Goal: Information Seeking & Learning: Check status

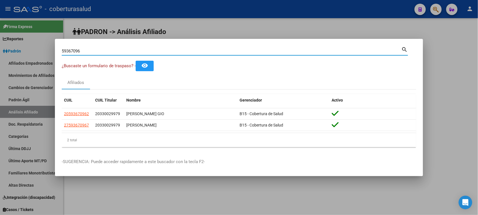
click at [95, 51] on input "59367096" at bounding box center [232, 50] width 340 height 5
click at [110, 52] on input "59888930" at bounding box center [232, 50] width 340 height 5
paste input "48271"
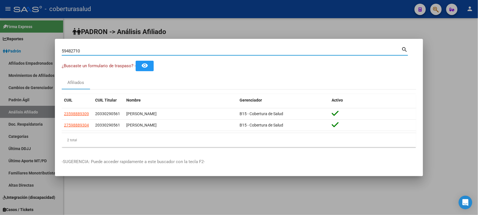
type input "59482710"
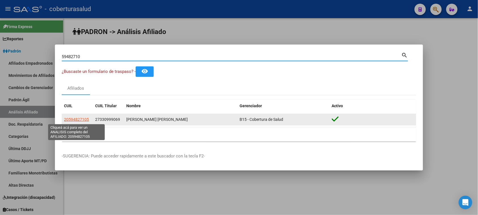
click at [84, 118] on span "20594827105" at bounding box center [76, 119] width 25 height 5
type textarea "20594827105"
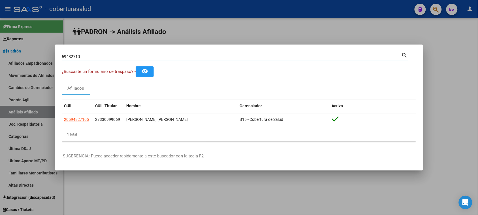
click at [70, 58] on input "59482710" at bounding box center [232, 56] width 340 height 5
paste input "7228339"
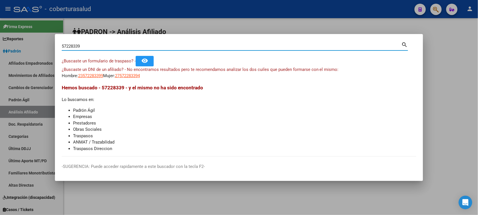
click at [117, 46] on input "57228339" at bounding box center [232, 46] width 340 height 5
paste input "33222496"
type input "33222496"
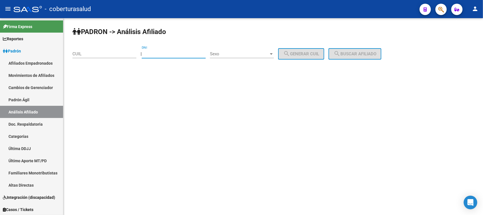
click at [165, 53] on input "DNI" at bounding box center [174, 53] width 64 height 5
paste input "33222496"
type input "33222496"
click at [178, 52] on input "33222496" at bounding box center [174, 53] width 64 height 5
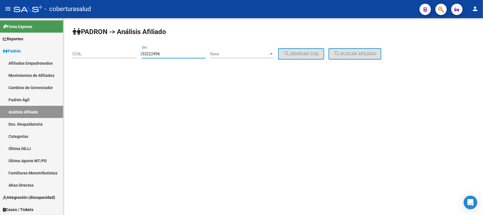
drag, startPoint x: 437, startPoint y: 2, endPoint x: 440, endPoint y: 8, distance: 6.8
click at [438, 6] on mat-toolbar "menu - coberturasalud person" at bounding box center [241, 9] width 483 height 18
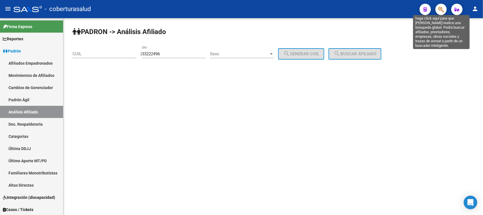
click at [441, 8] on icon "button" at bounding box center [442, 9] width 6 height 7
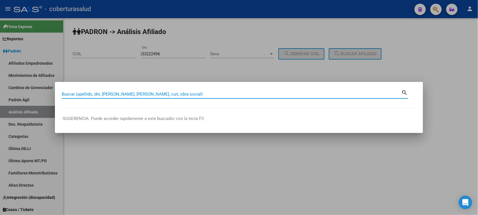
paste input "50341553"
type input "50341553"
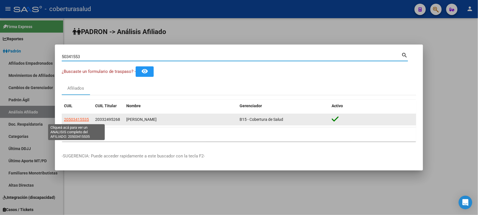
click at [69, 120] on span "20503415535" at bounding box center [76, 119] width 25 height 5
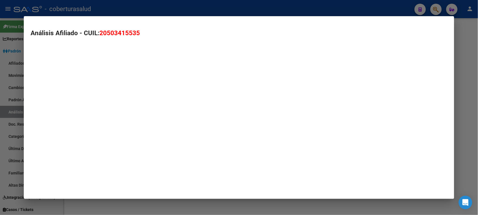
type textarea "20503415535"
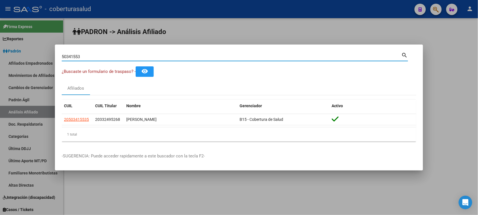
click at [95, 55] on input "50341553" at bounding box center [232, 56] width 340 height 5
click at [94, 55] on input "50341553" at bounding box center [232, 56] width 340 height 5
click at [95, 57] on input "50341553" at bounding box center [232, 56] width 340 height 5
paste input "2058708"
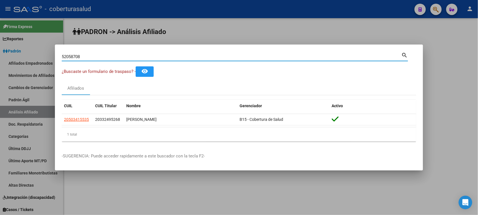
type input "52058708"
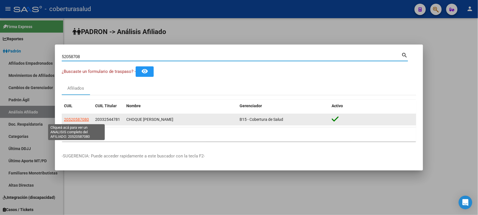
click at [74, 118] on span "20520587080" at bounding box center [76, 119] width 25 height 5
type textarea "20520587080"
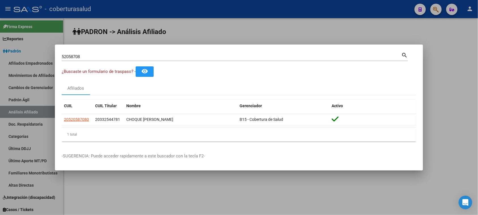
click at [99, 56] on input "52058708" at bounding box center [232, 56] width 340 height 5
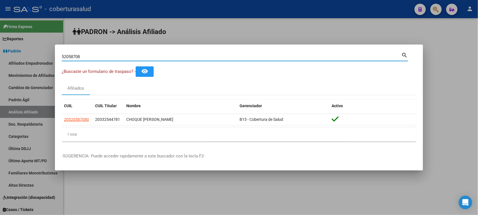
click at [99, 56] on input "52058708" at bounding box center [232, 56] width 340 height 5
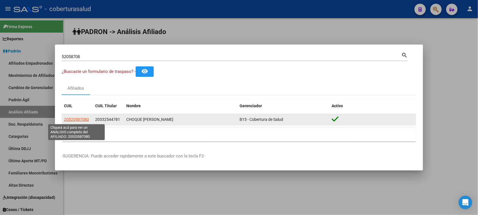
click at [80, 117] on span "20520587080" at bounding box center [76, 119] width 25 height 5
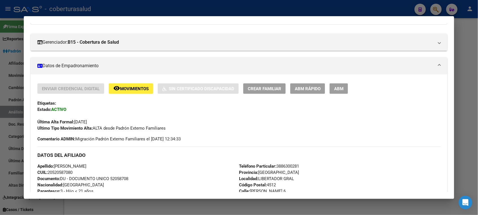
scroll to position [71, 0]
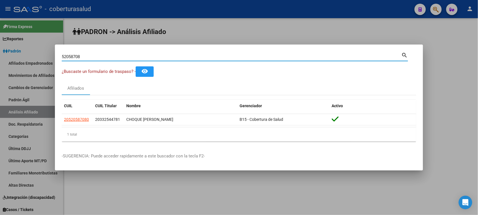
click at [117, 55] on input "52058708" at bounding box center [232, 56] width 340 height 5
paste input "6082770"
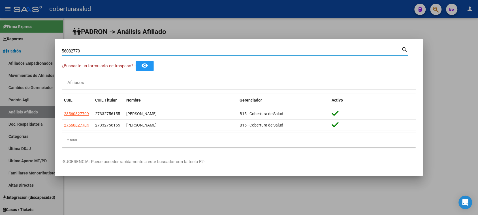
click at [69, 50] on input "56082770" at bounding box center [232, 50] width 340 height 5
paste input "70093192"
click at [125, 50] on input "70093192" at bounding box center [232, 50] width 340 height 5
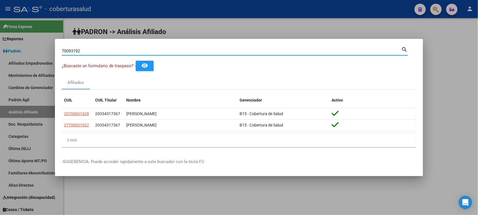
paste input "20596886648"
click at [67, 50] on input "2059688664" at bounding box center [232, 50] width 340 height 5
click at [82, 49] on input "59688664" at bounding box center [232, 50] width 340 height 5
click at [83, 52] on input "59688664" at bounding box center [232, 50] width 340 height 5
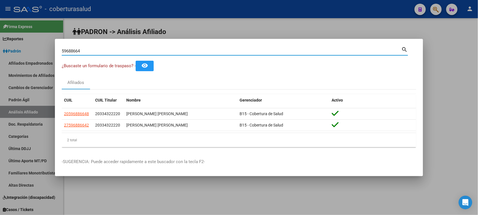
click at [83, 52] on input "59688664" at bounding box center [232, 50] width 340 height 5
paste input "986635"
click at [122, 55] on div "59986635 Buscar (apellido, dni, [PERSON_NAME], [PERSON_NAME], cuit, obra social)" at bounding box center [232, 51] width 340 height 8
click at [123, 50] on input "59986635" at bounding box center [232, 50] width 340 height 5
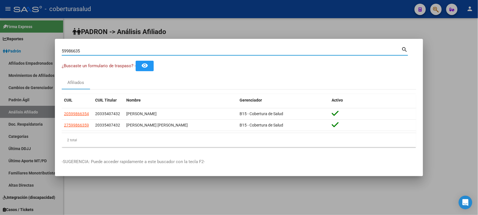
paste input "1186902"
type input "51186902"
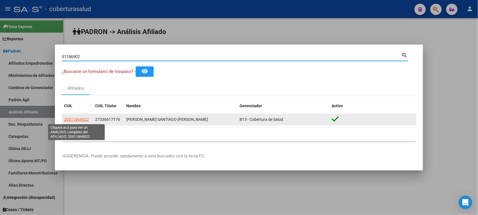
click at [77, 121] on span "20511869022" at bounding box center [76, 119] width 25 height 5
type textarea "20511869022"
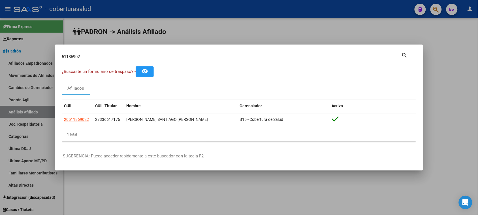
click at [92, 58] on input "51186902" at bounding box center [232, 56] width 340 height 5
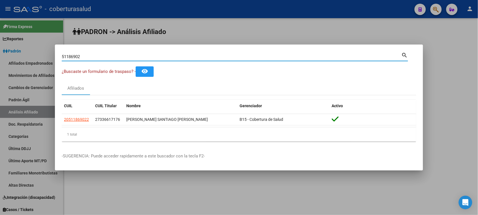
click at [92, 58] on input "51186902" at bounding box center [232, 56] width 340 height 5
paste input "9712453"
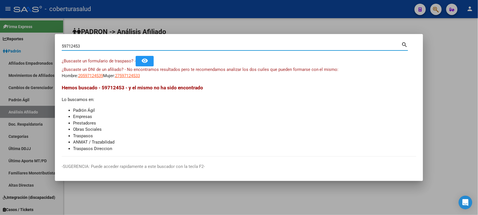
click at [89, 46] on input "59712453" at bounding box center [232, 46] width 340 height 5
paste input "33715607"
type input "33715607"
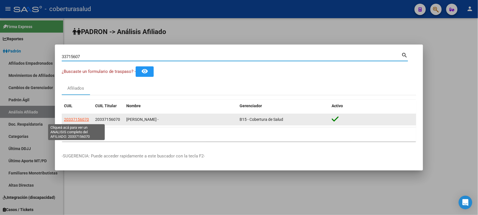
click at [84, 119] on span "20337156070" at bounding box center [76, 119] width 25 height 5
type textarea "20337156070"
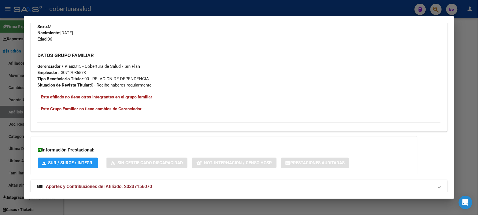
scroll to position [248, 0]
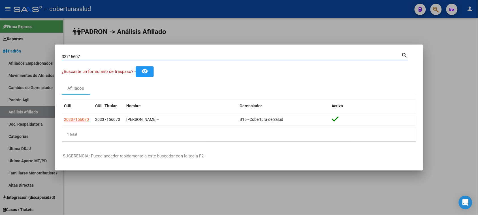
click at [95, 57] on input "33715607" at bounding box center [232, 56] width 340 height 5
paste input "59897551"
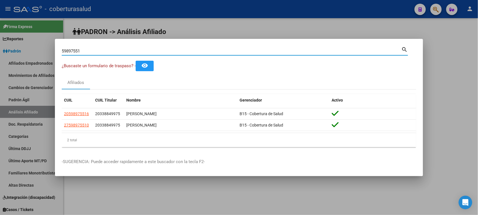
click at [106, 51] on input "59897551" at bounding box center [232, 50] width 340 height 5
paste input "2733545"
click at [101, 52] on input "52733545" at bounding box center [232, 50] width 340 height 5
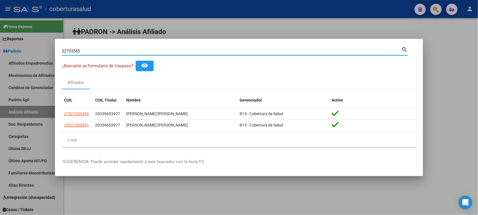
paste input "8503683"
type input "58503683"
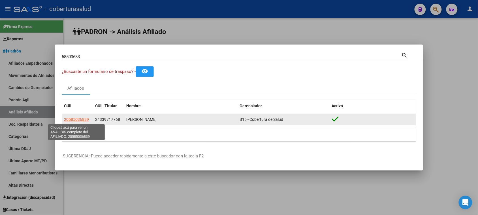
click at [70, 120] on span "20585036839" at bounding box center [76, 119] width 25 height 5
type textarea "20585036839"
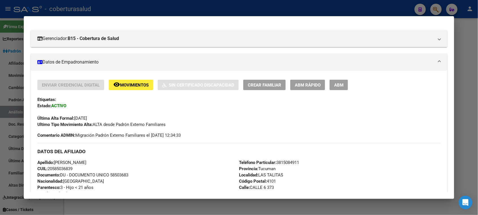
scroll to position [71, 0]
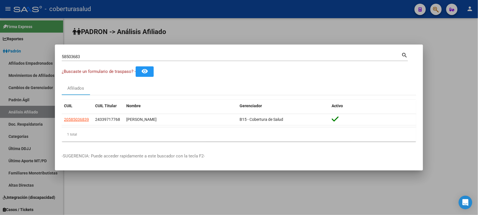
click at [105, 55] on input "58503683" at bounding box center [232, 56] width 340 height 5
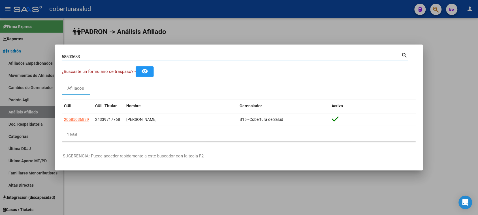
click at [105, 55] on input "58503683" at bounding box center [232, 56] width 340 height 5
paste input "960220"
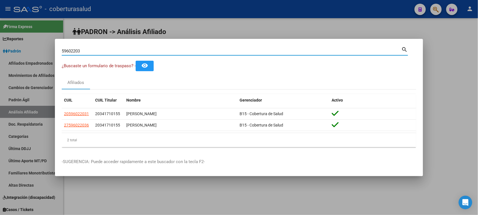
click at [107, 50] on input "59602203" at bounding box center [232, 50] width 340 height 5
paste input "2629496"
type input "52629496"
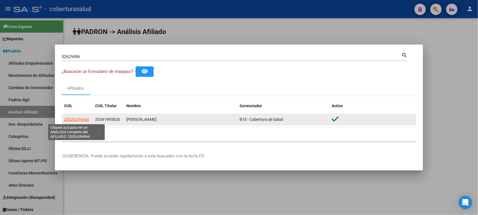
click at [82, 119] on span "20526294964" at bounding box center [76, 119] width 25 height 5
type textarea "20526294964"
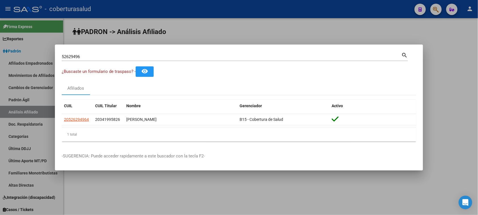
click at [100, 55] on input "52629496" at bounding box center [232, 56] width 340 height 5
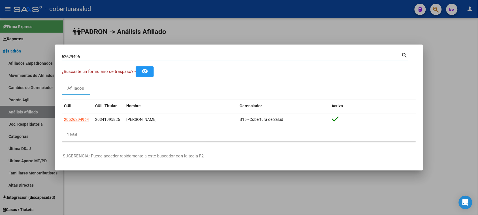
click at [100, 55] on input "52629496" at bounding box center [232, 56] width 340 height 5
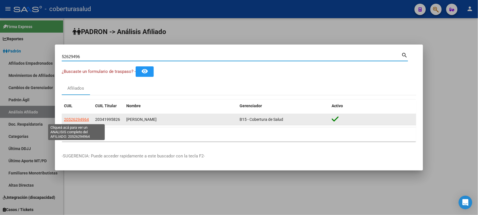
click at [77, 120] on span "20526294964" at bounding box center [76, 119] width 25 height 5
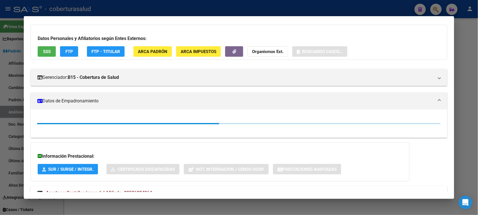
scroll to position [63, 0]
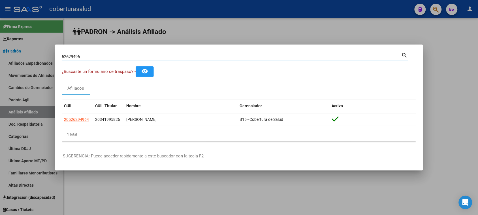
click at [106, 57] on input "52629496" at bounding box center [232, 56] width 340 height 5
paste input "9762181"
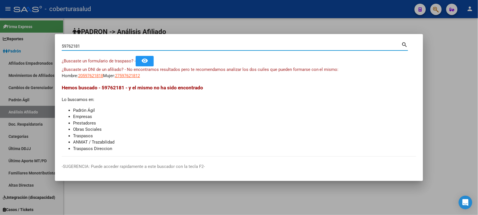
click at [122, 52] on div "59762181 Buscar (apellido, dni, [PERSON_NAME], [PERSON_NAME], cuit, obra social…" at bounding box center [235, 48] width 346 height 15
click at [121, 46] on input "59762181" at bounding box center [232, 46] width 340 height 5
paste input "34591075"
click at [88, 47] on input "34591075" at bounding box center [232, 46] width 340 height 5
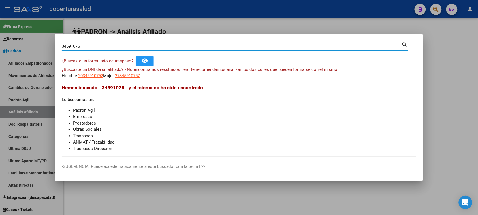
click at [88, 47] on input "34591075" at bounding box center [232, 46] width 340 height 5
paste input "59531702"
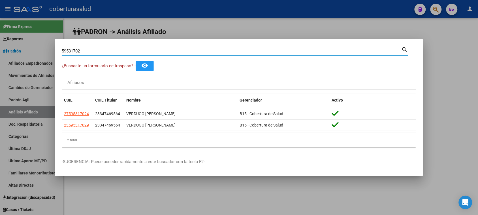
click at [103, 54] on input "59531702" at bounding box center [232, 50] width 340 height 5
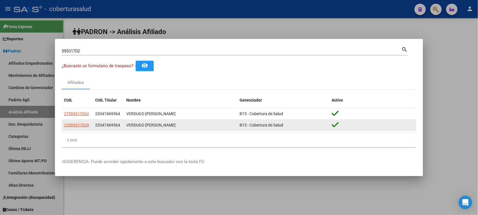
drag, startPoint x: 91, startPoint y: 126, endPoint x: 63, endPoint y: 125, distance: 27.5
click at [63, 125] on datatable-body-cell "23595317029" at bounding box center [77, 124] width 31 height 11
copy span "23595317029"
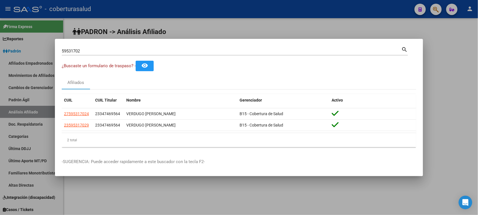
copy span "23595317029"
click at [76, 53] on input "59531702" at bounding box center [232, 50] width 340 height 5
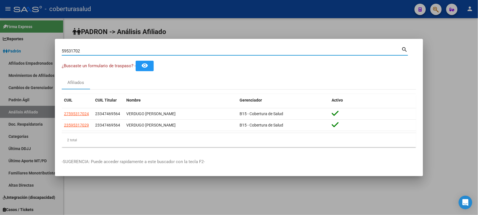
click at [76, 53] on input "59531702" at bounding box center [232, 50] width 340 height 5
paste input "49945973"
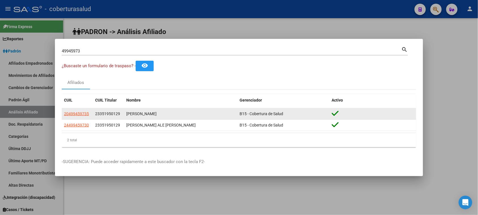
drag, startPoint x: 89, startPoint y: 113, endPoint x: 64, endPoint y: 113, distance: 25.8
click at [64, 113] on datatable-body-cell "20499459735" at bounding box center [77, 113] width 31 height 11
copy span "20499459735"
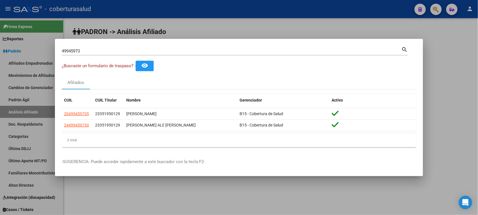
click at [84, 52] on input "49945973" at bounding box center [232, 50] width 340 height 5
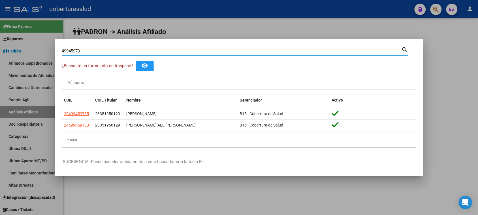
click at [84, 52] on input "49945973" at bounding box center [232, 50] width 340 height 5
paste input "59762432"
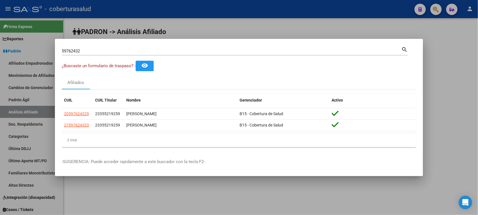
drag, startPoint x: 107, startPoint y: 48, endPoint x: 62, endPoint y: 49, distance: 45.3
click at [62, 49] on div "59762432 Buscar (apellido, dni, [PERSON_NAME], [PERSON_NAME], cuit, obra social)" at bounding box center [232, 51] width 340 height 8
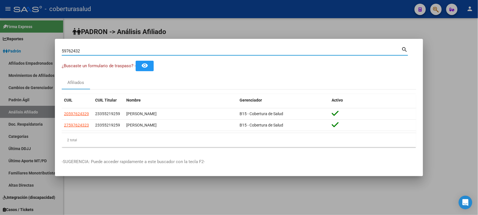
drag, startPoint x: 78, startPoint y: 52, endPoint x: 38, endPoint y: 50, distance: 40.2
click at [38, 50] on div "59762432 Buscar (apellido, dni, cuil, nro traspaso, cuit, obra social) search ¿…" at bounding box center [239, 107] width 478 height 215
paste input "2629496"
type input "52629496"
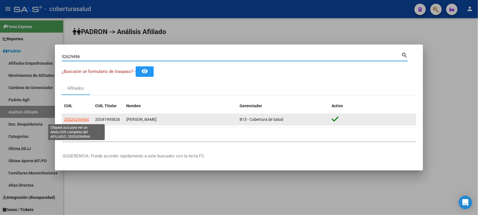
click at [74, 117] on span "20526294964" at bounding box center [76, 119] width 25 height 5
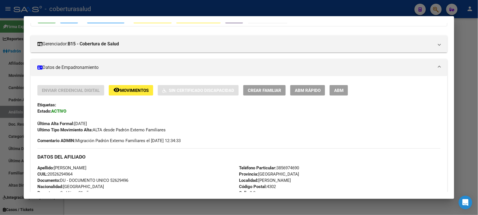
drag, startPoint x: 96, startPoint y: 121, endPoint x: 66, endPoint y: 123, distance: 30.1
click at [66, 123] on div "Última Alta Formal: [DATE]" at bounding box center [238, 120] width 403 height 12
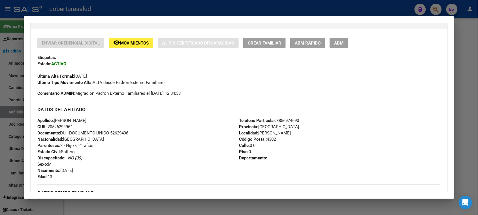
scroll to position [133, 0]
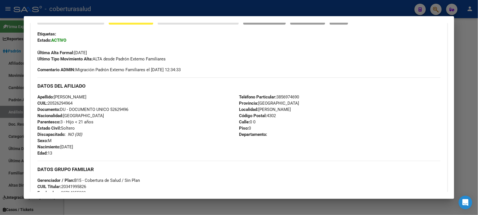
drag, startPoint x: 169, startPoint y: 71, endPoint x: 149, endPoint y: 71, distance: 20.1
click at [149, 71] on span "Comentario ADMIN: Migración Padrón Externo Familiares el [DATE] 12:34:33" at bounding box center [108, 70] width 143 height 6
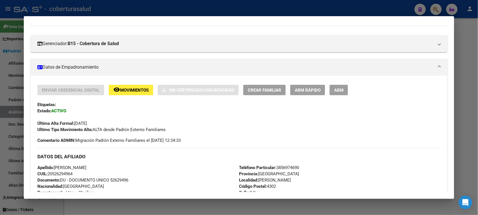
scroll to position [63, 0]
click at [135, 88] on span "Movimientos" at bounding box center [134, 90] width 29 height 5
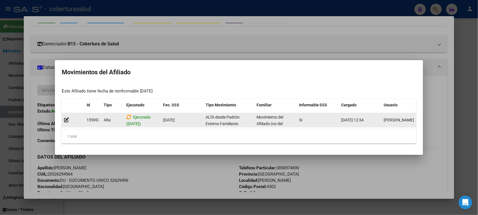
drag, startPoint x: 354, startPoint y: 117, endPoint x: 345, endPoint y: 115, distance: 8.7
click at [345, 117] on span "[DATE] 12:34" at bounding box center [352, 119] width 22 height 5
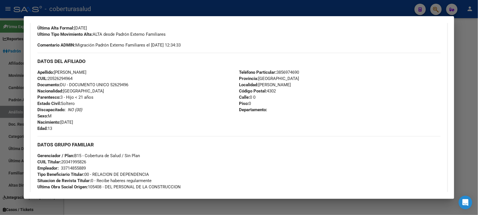
scroll to position [169, 0]
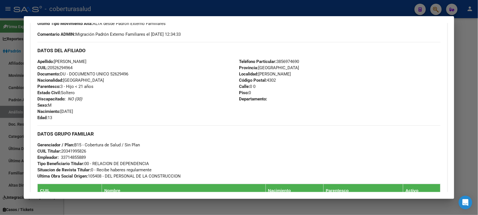
drag, startPoint x: 248, startPoint y: 85, endPoint x: 250, endPoint y: 92, distance: 7.3
click at [250, 92] on div "Teléfono Particular: [PHONE_NUMBER] Provincia: [GEOGRAPHIC_DATA] Localidad: [PE…" at bounding box center [340, 89] width 202 height 62
drag, startPoint x: 85, startPoint y: 94, endPoint x: 50, endPoint y: 54, distance: 53.3
click at [33, 80] on div "Enviar Credencial Digital remove_red_eye Movimientos Sin Certificado Discapacid…" at bounding box center [239, 122] width 416 height 287
click at [76, 96] on icon "NO (00)" at bounding box center [75, 98] width 14 height 5
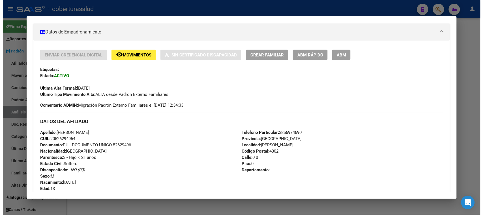
scroll to position [63, 0]
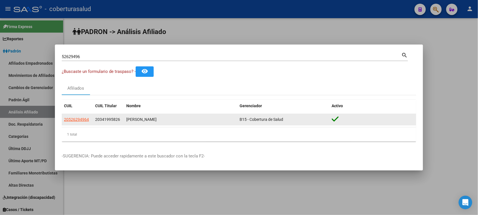
drag, startPoint x: 343, startPoint y: 121, endPoint x: 329, endPoint y: 117, distance: 14.4
click at [329, 117] on div "20526294964 20341995826 [PERSON_NAME] B15 - Cobertura de Salud" at bounding box center [239, 119] width 354 height 11
